Goal: Navigation & Orientation: Find specific page/section

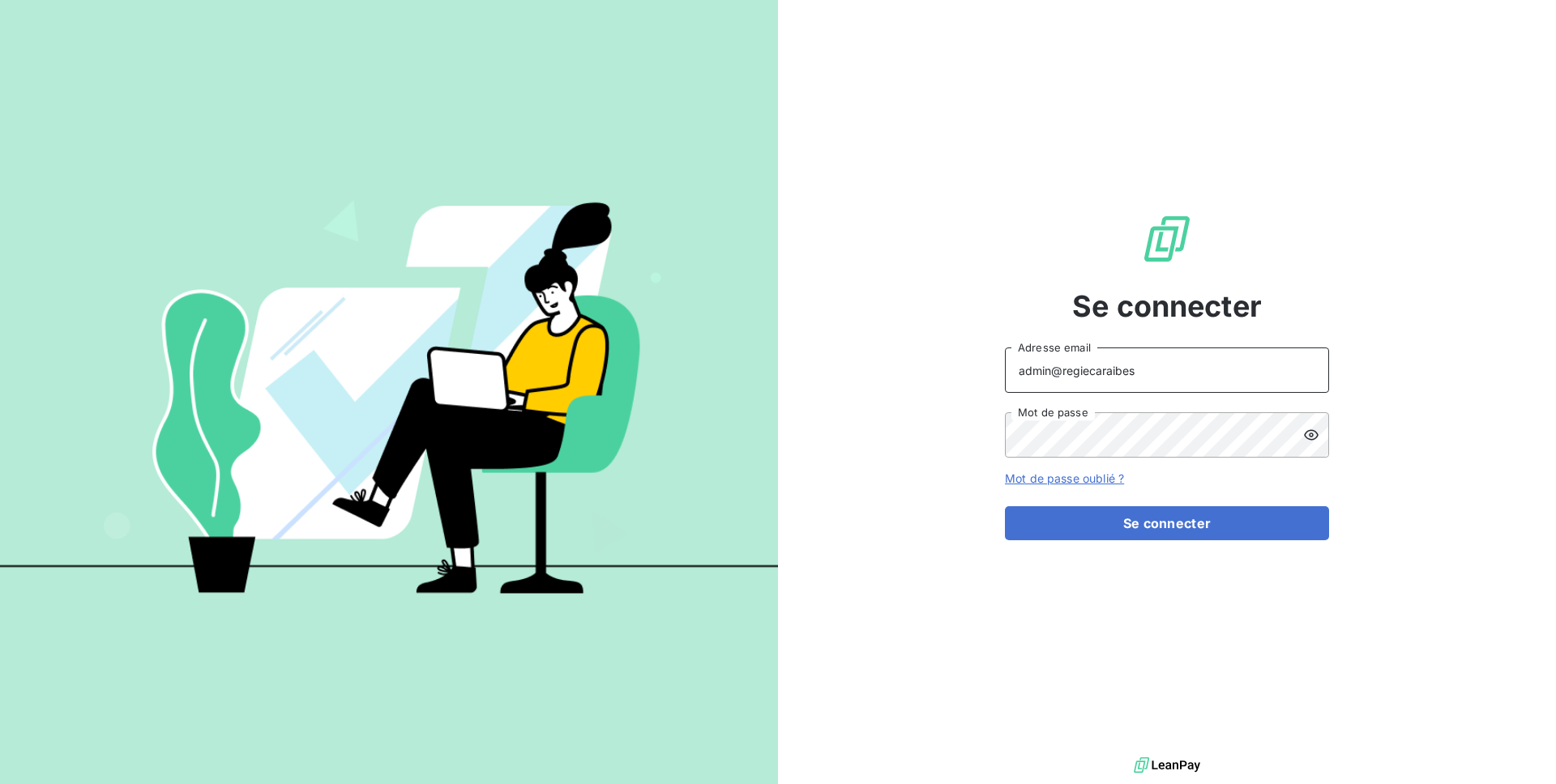
click at [1029, 370] on input "admin@regiecaraibes" at bounding box center [1167, 370] width 325 height 45
type input "agathe@leanpay.fr"
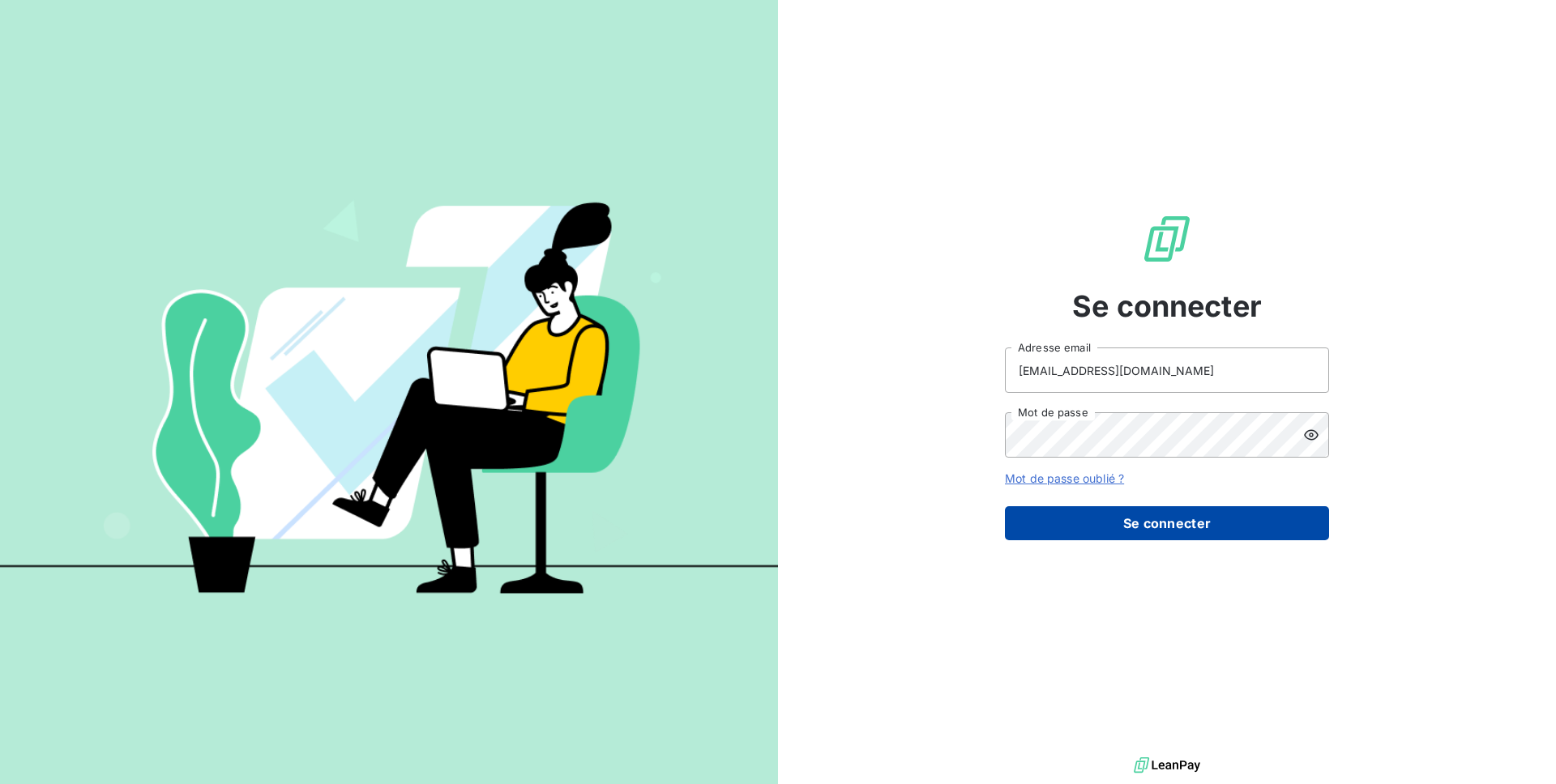
click at [1130, 519] on button "Se connecter" at bounding box center [1167, 523] width 325 height 34
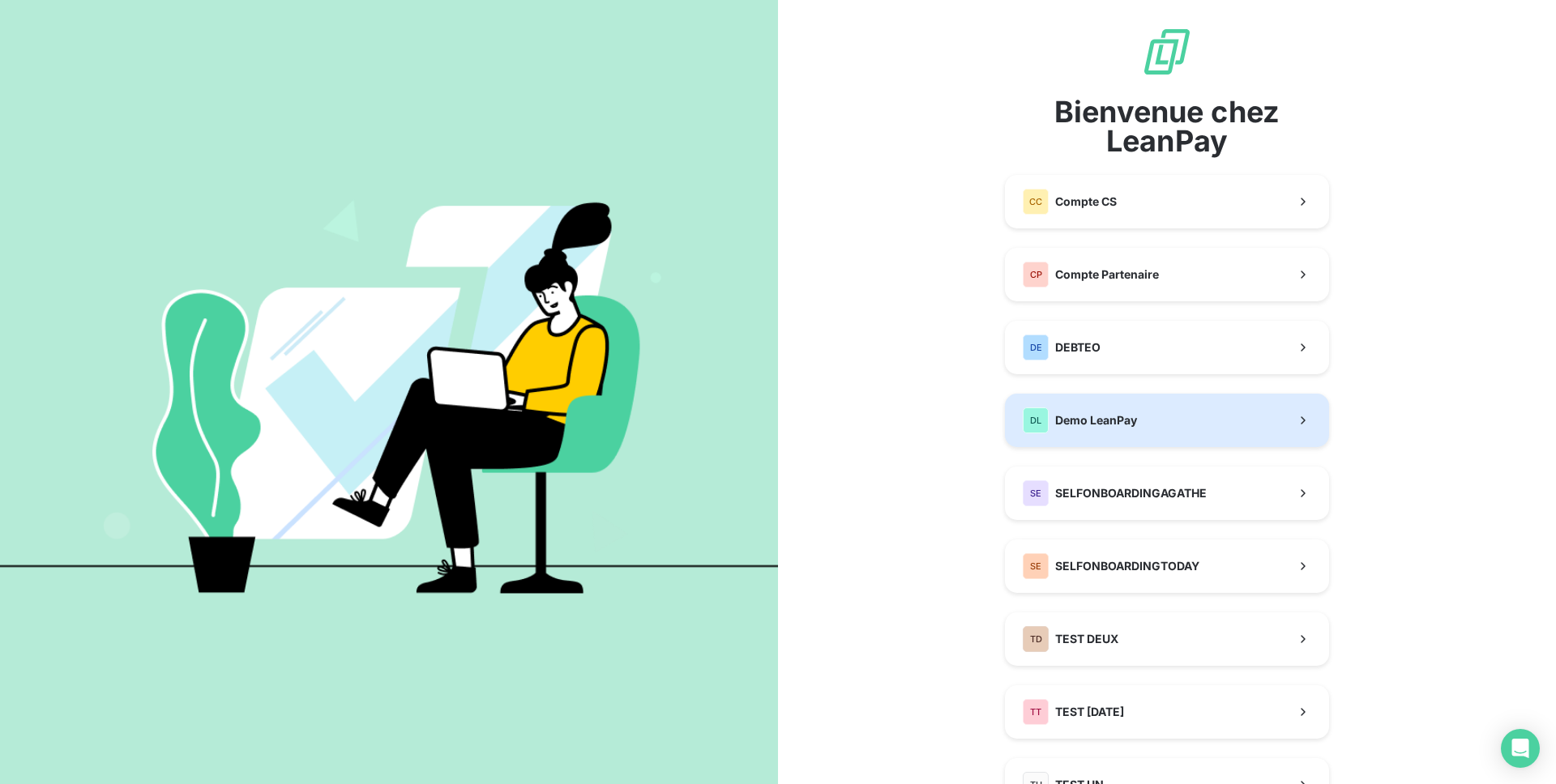
click at [1102, 431] on div "DL Demo LeanPay" at bounding box center [1080, 420] width 115 height 26
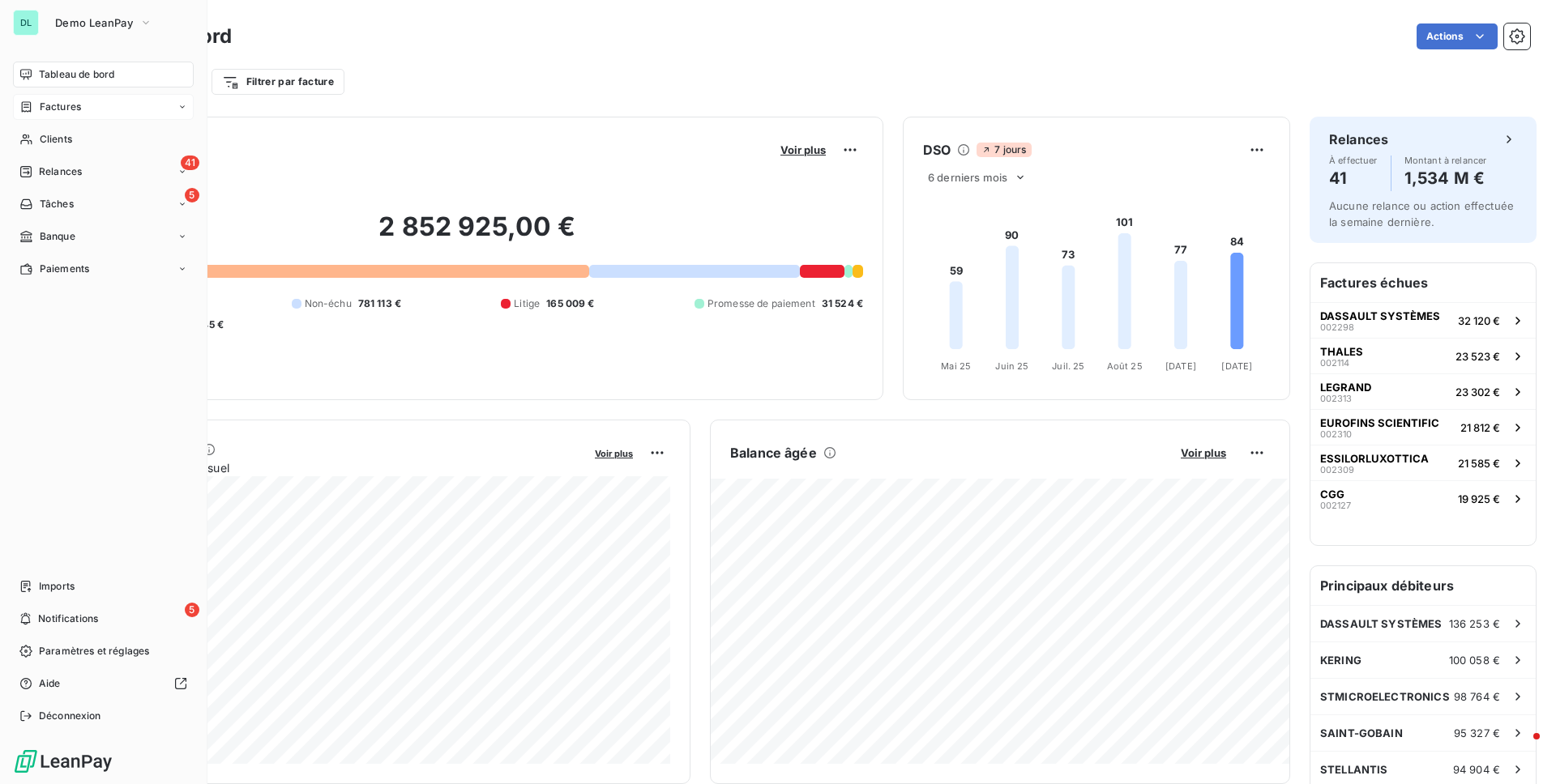
click at [32, 99] on div "Factures" at bounding box center [50, 106] width 62 height 14
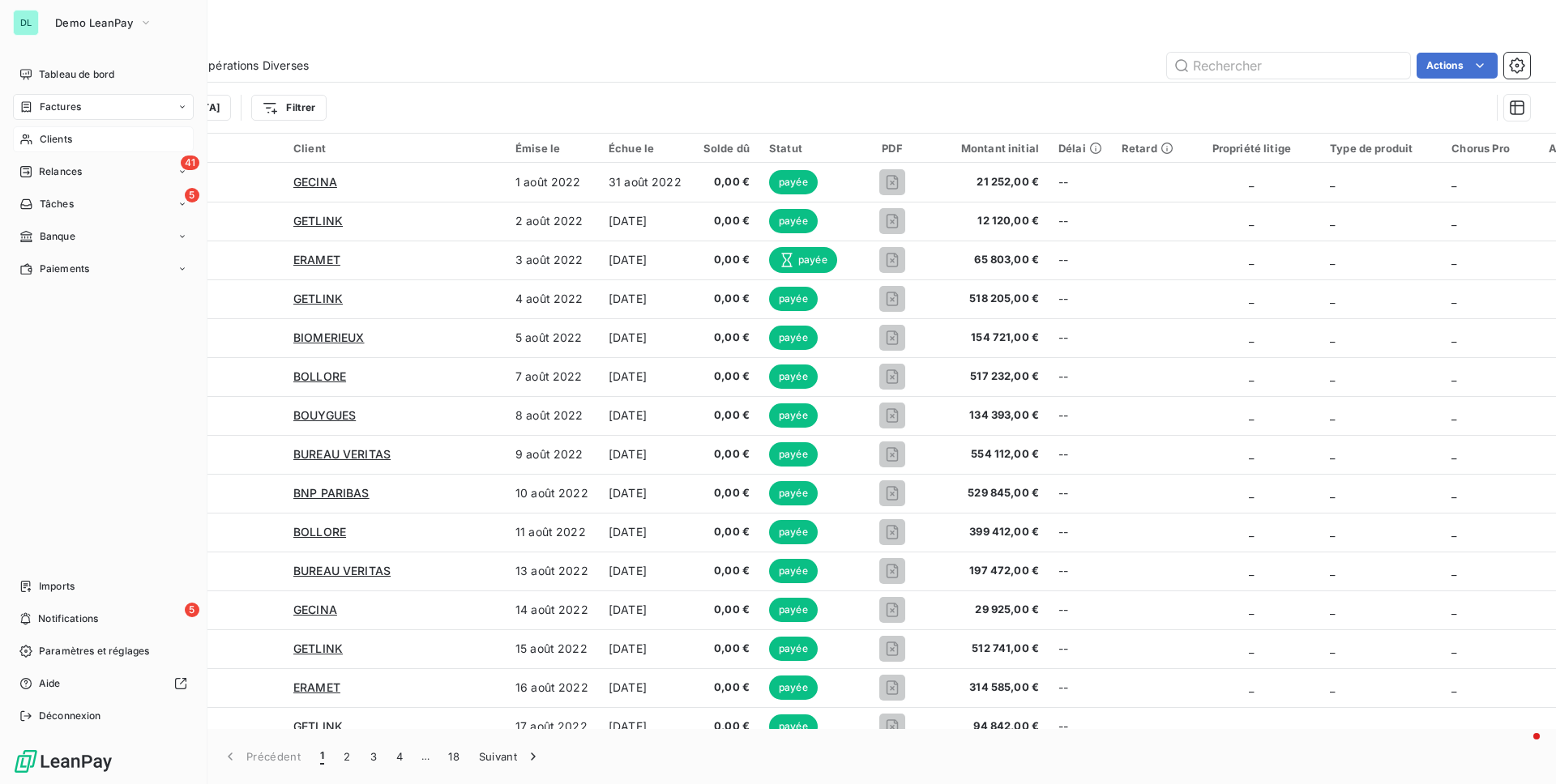
click at [34, 134] on div "Clients" at bounding box center [103, 139] width 181 height 26
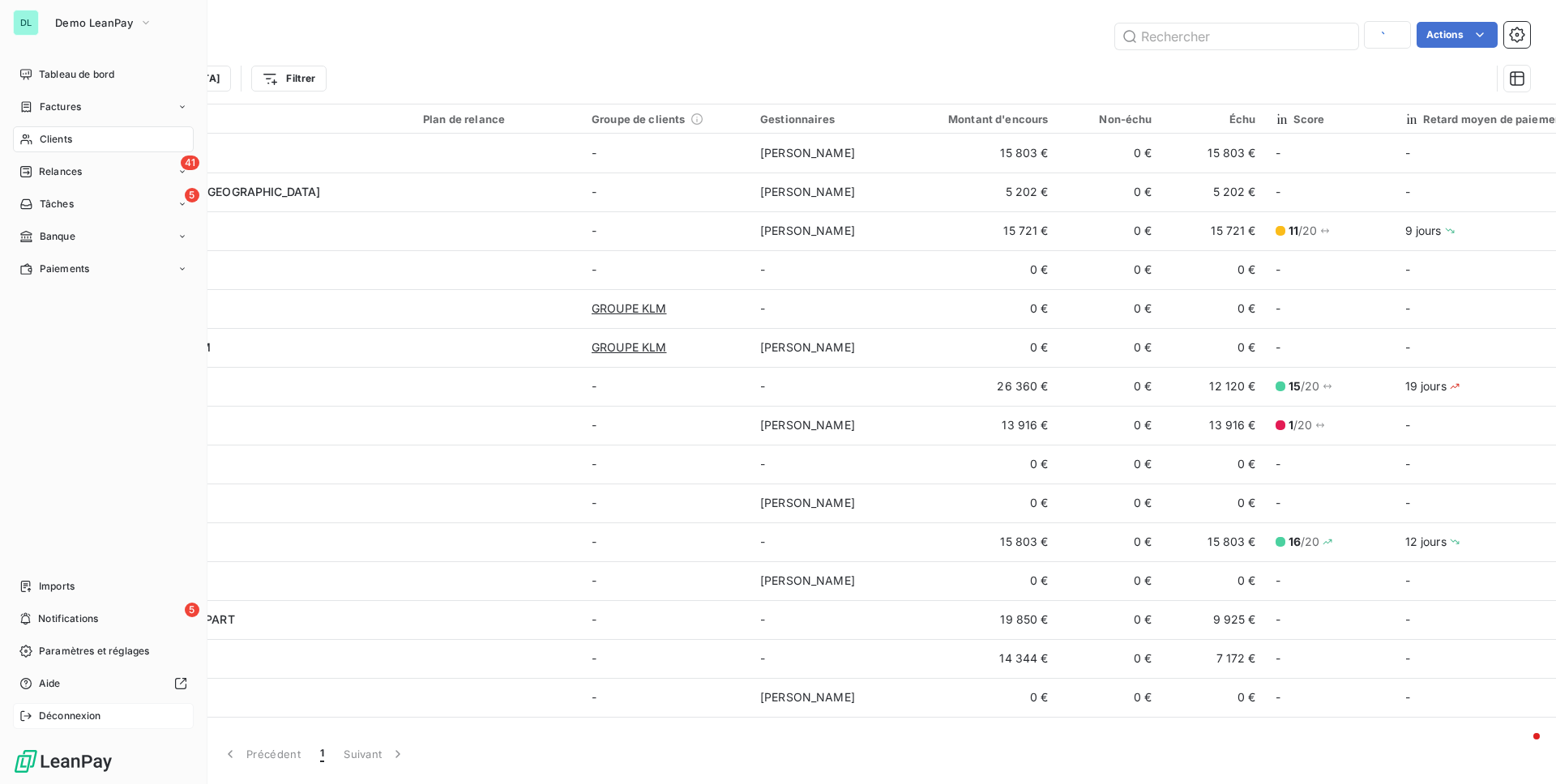
click at [66, 720] on span "Déconnexion" at bounding box center [69, 716] width 63 height 14
